Goal: Find contact information: Find contact information

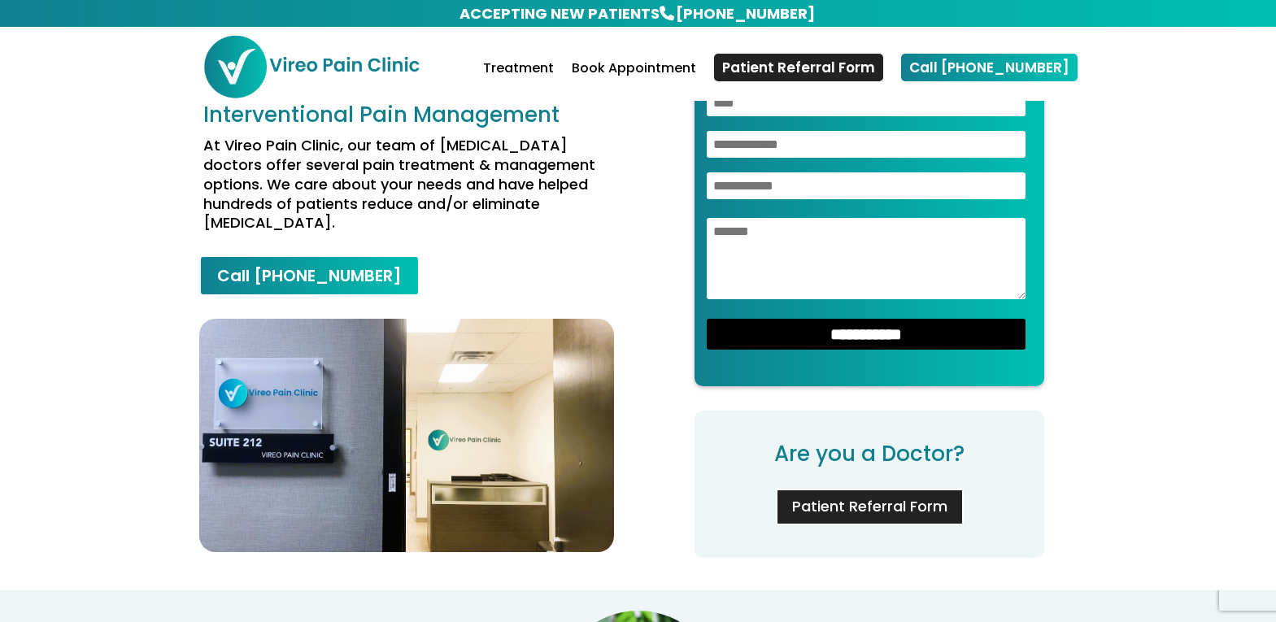
scroll to position [871, 0]
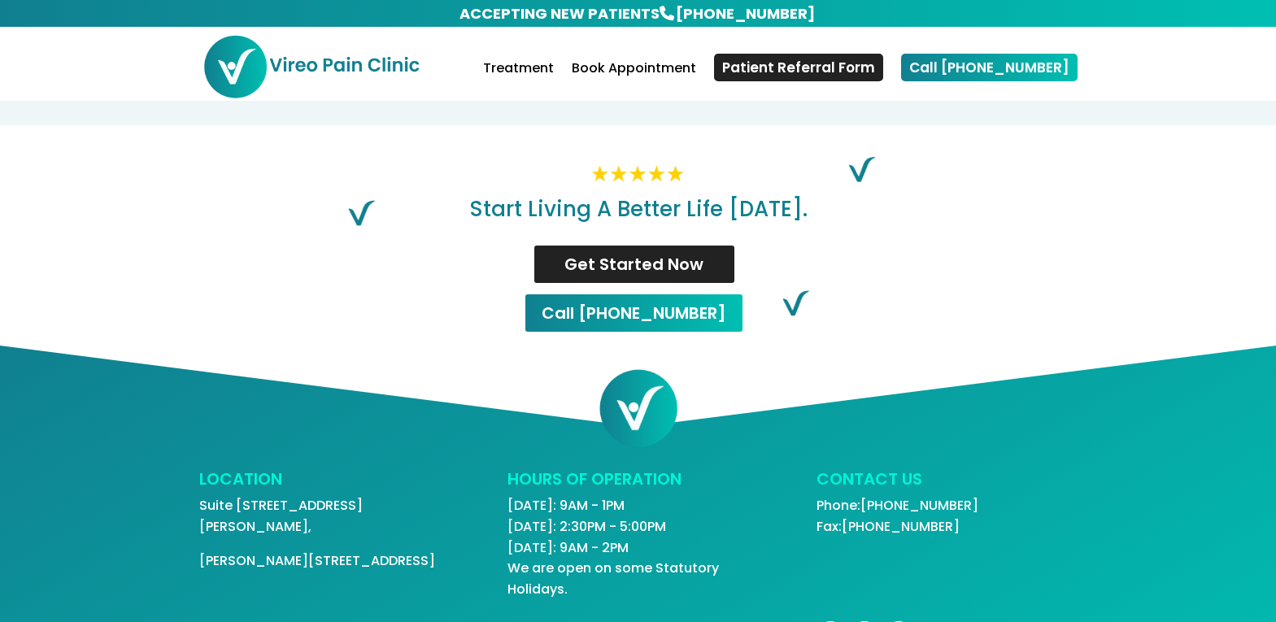
scroll to position [3440, 0]
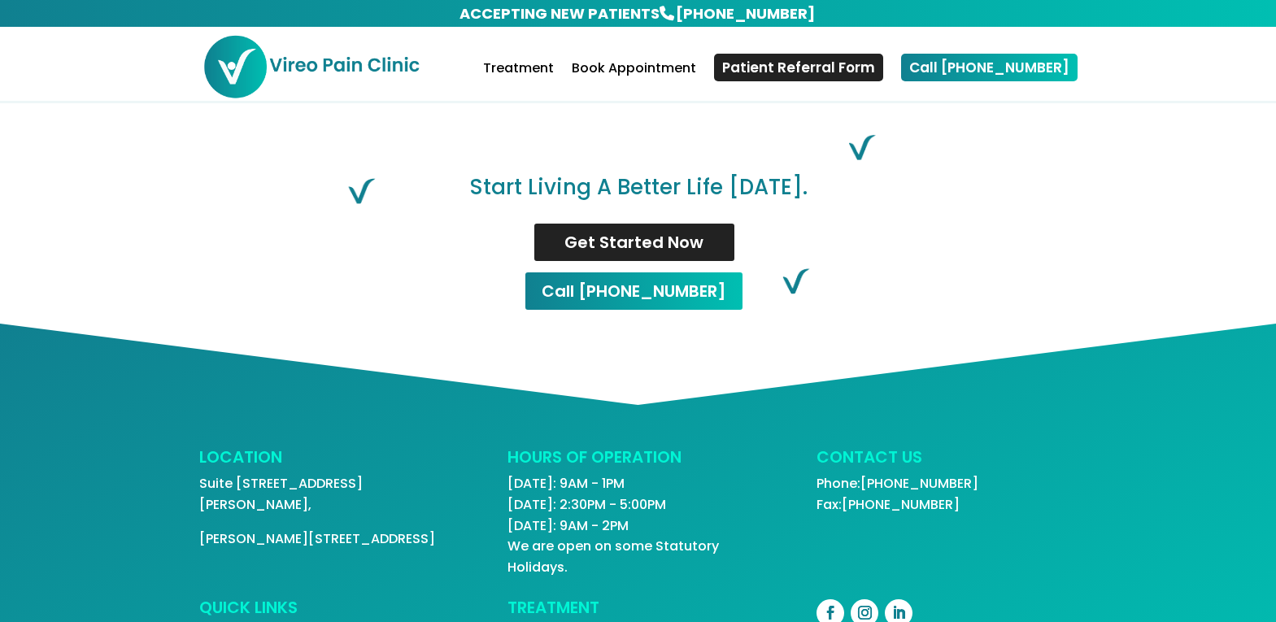
scroll to position [3432, 0]
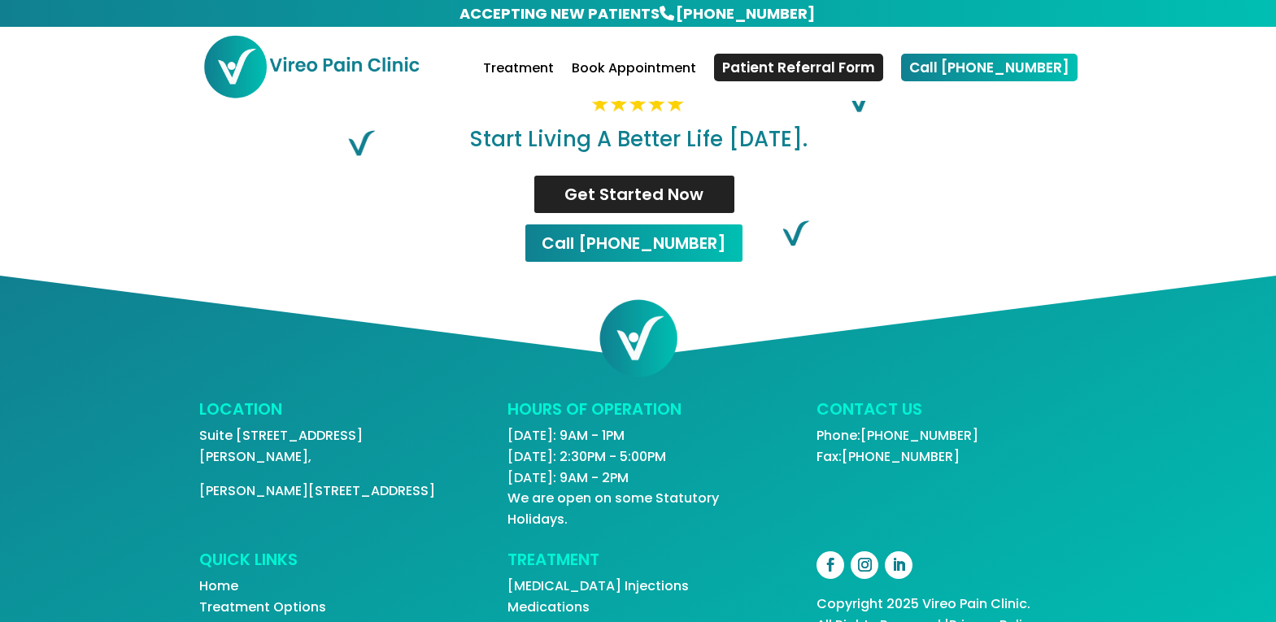
drag, startPoint x: 979, startPoint y: 404, endPoint x: 869, endPoint y: 406, distance: 109.8
click at [869, 425] on p "Phone: [PHONE_NUMBER] Fax: [PHONE_NUMBER]" at bounding box center [946, 445] width 260 height 41
copy link "647) 255-5335"
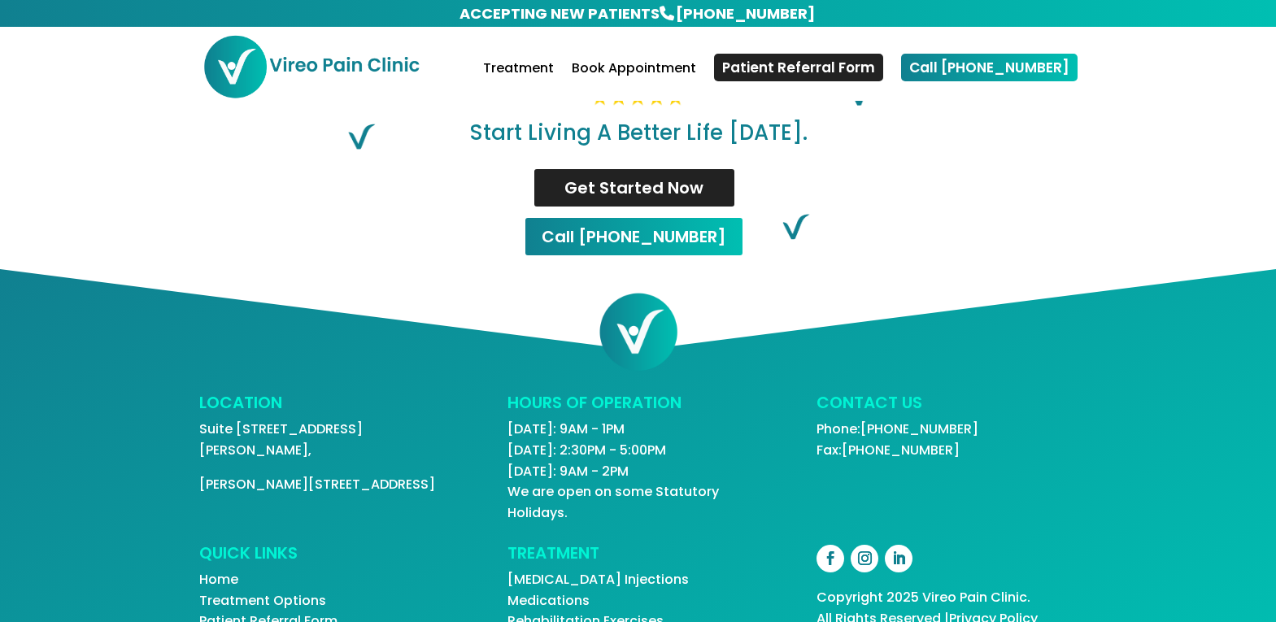
scroll to position [3440, 0]
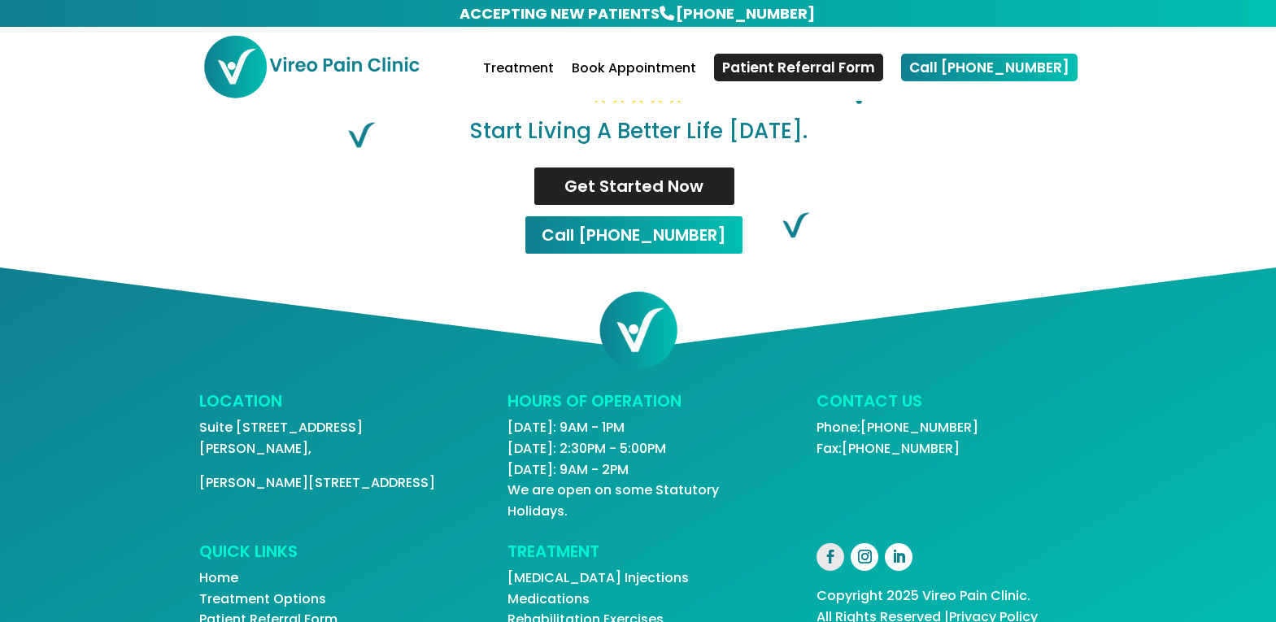
click at [830, 543] on link "Follow" at bounding box center [830, 557] width 28 height 28
click at [859, 543] on link "Follow" at bounding box center [864, 557] width 28 height 28
click at [897, 543] on link "Follow" at bounding box center [899, 557] width 28 height 28
